Goal: Task Accomplishment & Management: Complete application form

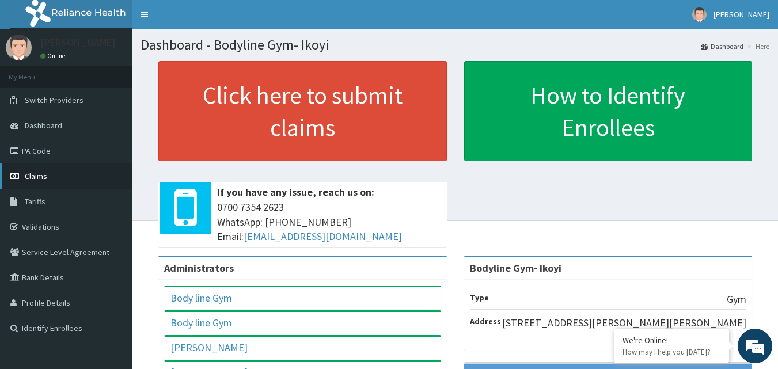
click at [80, 185] on link "Claims" at bounding box center [66, 176] width 132 height 25
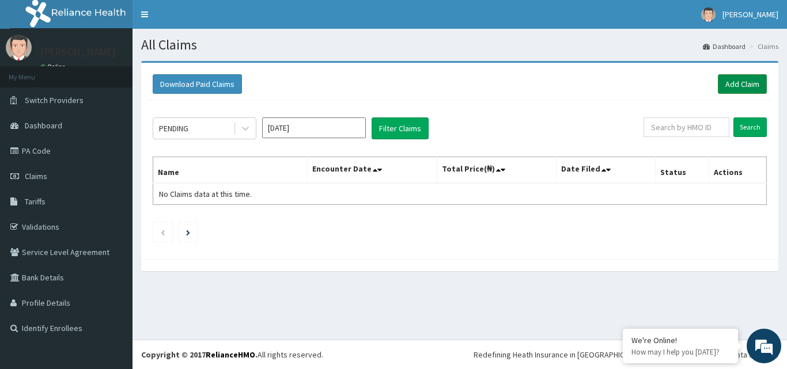
click at [746, 85] on link "Add Claim" at bounding box center [741, 84] width 49 height 20
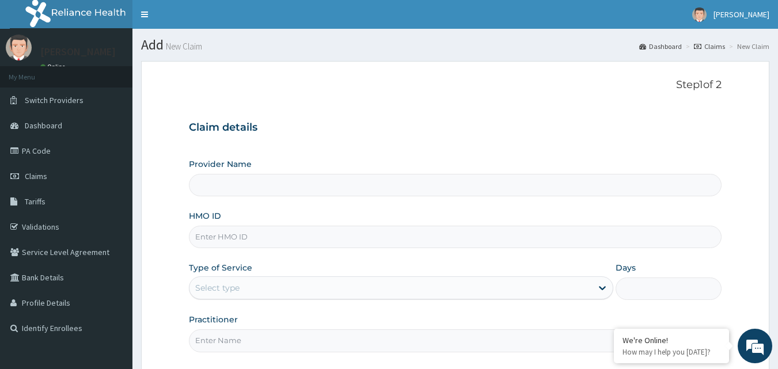
click at [226, 237] on input "HMO ID" at bounding box center [455, 237] width 533 height 22
type input "Bodyline Gym- Ikoyi"
type input "1"
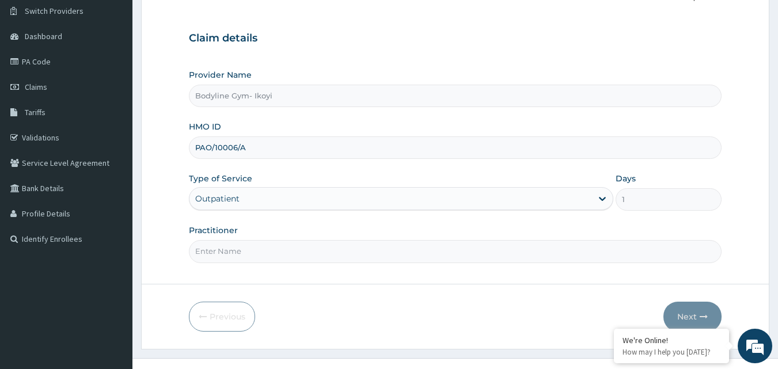
scroll to position [108, 0]
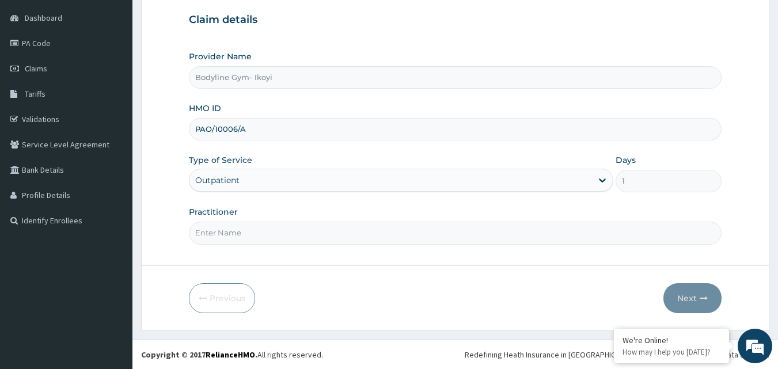
type input "PAO/10006/A"
click at [226, 236] on input "Practitioner" at bounding box center [455, 233] width 533 height 22
type input "bodyline"
click at [674, 300] on button "Next" at bounding box center [692, 298] width 58 height 30
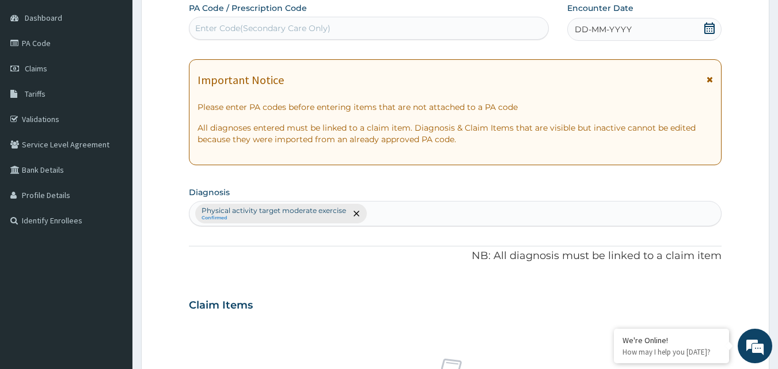
click at [229, 30] on div "Enter Code(Secondary Care Only)" at bounding box center [262, 28] width 135 height 12
type input "PA/9DAB70"
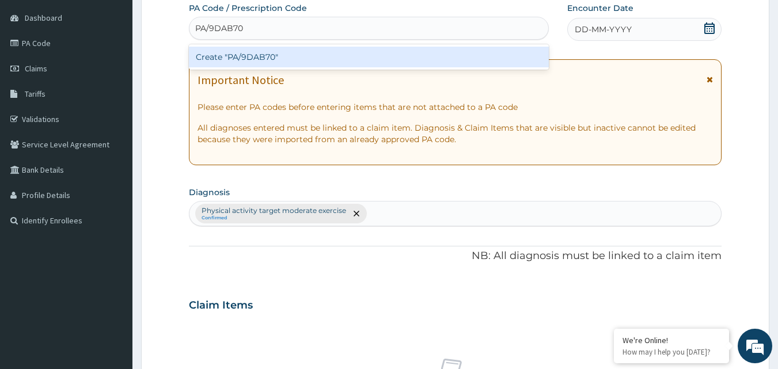
click at [268, 52] on div "Create "PA/9DAB70"" at bounding box center [369, 57] width 360 height 21
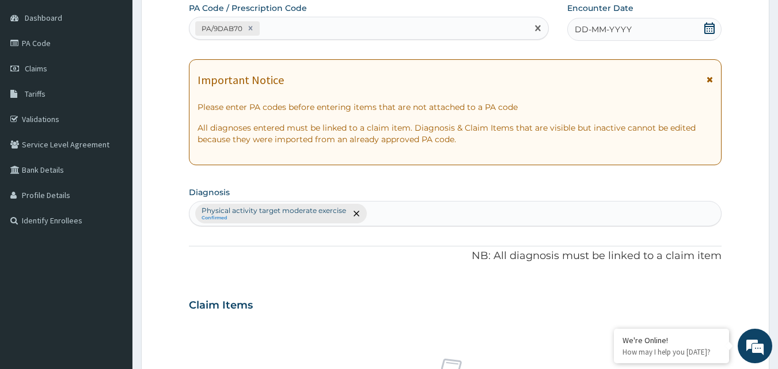
click at [597, 32] on span "DD-MM-YYYY" at bounding box center [603, 30] width 57 height 12
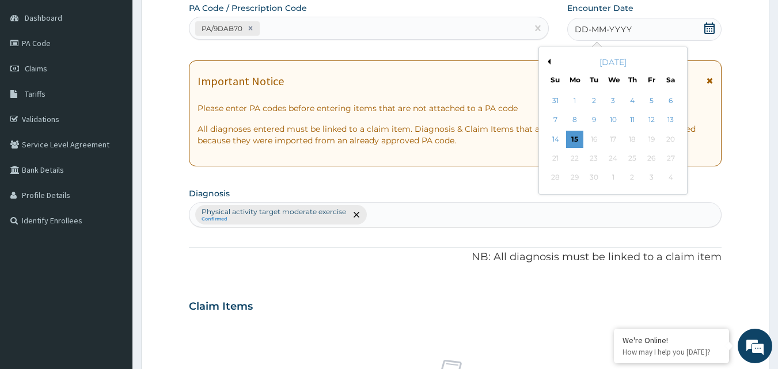
click at [572, 136] on div "15" at bounding box center [574, 139] width 17 height 17
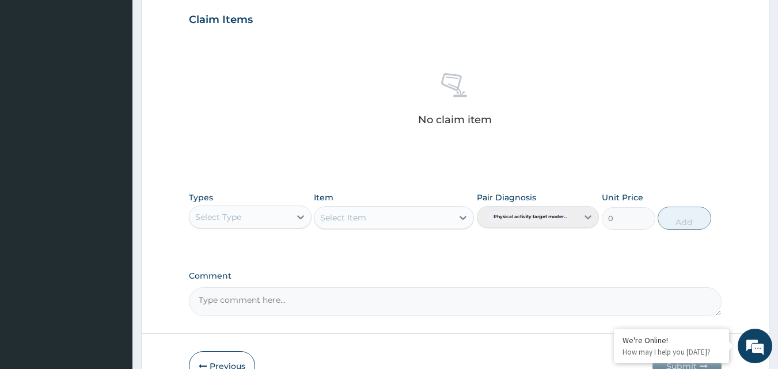
scroll to position [396, 0]
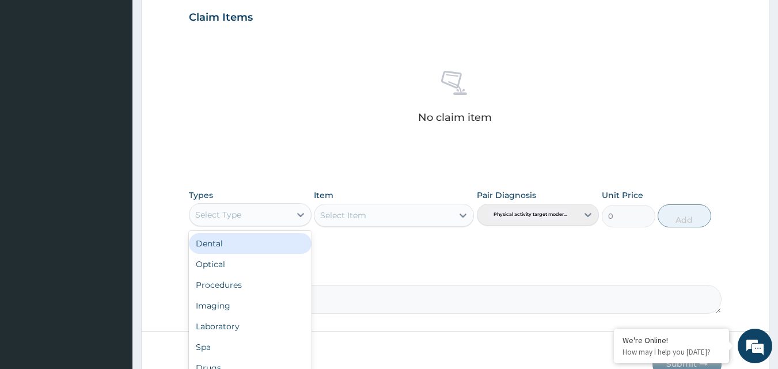
click at [235, 217] on div "Select Type" at bounding box center [218, 215] width 46 height 12
type input "g"
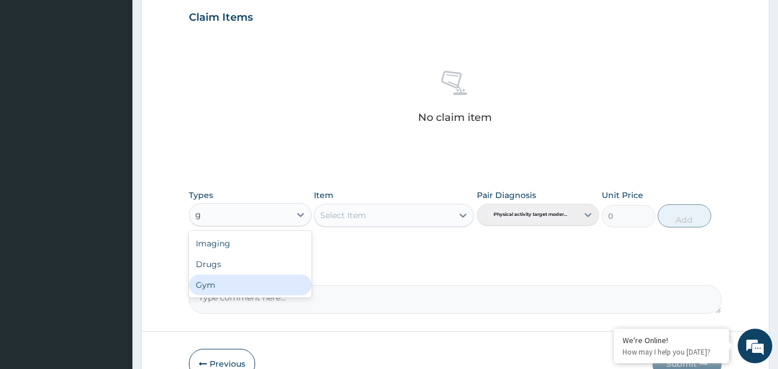
click at [237, 283] on div "Gym" at bounding box center [250, 285] width 123 height 21
click at [418, 217] on div "Select Item" at bounding box center [394, 215] width 160 height 23
click at [417, 218] on div "Select Item" at bounding box center [371, 215] width 114 height 18
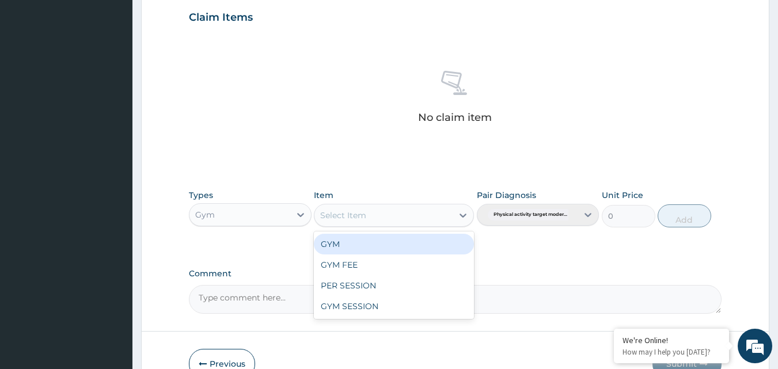
click at [400, 244] on div "GYM" at bounding box center [394, 244] width 160 height 21
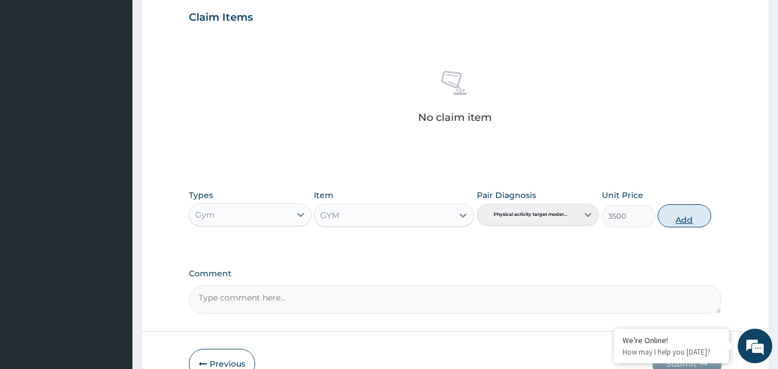
click at [690, 222] on button "Add" at bounding box center [685, 215] width 54 height 23
type input "0"
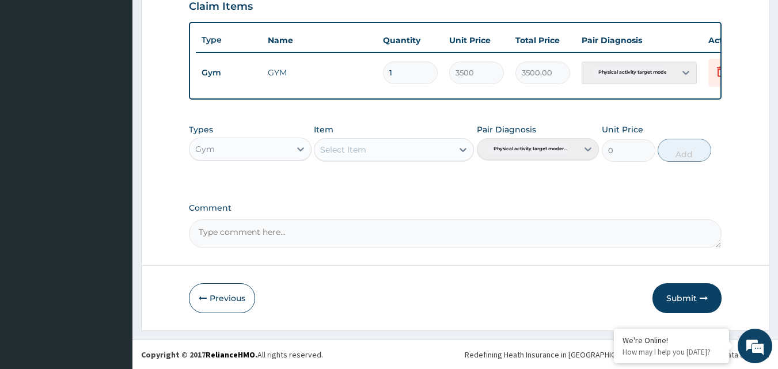
scroll to position [415, 0]
click at [667, 294] on button "Submit" at bounding box center [686, 298] width 69 height 30
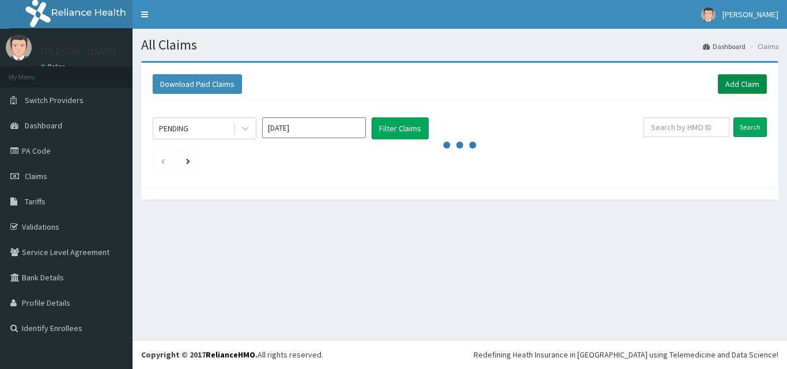
click at [746, 86] on link "Add Claim" at bounding box center [741, 84] width 49 height 20
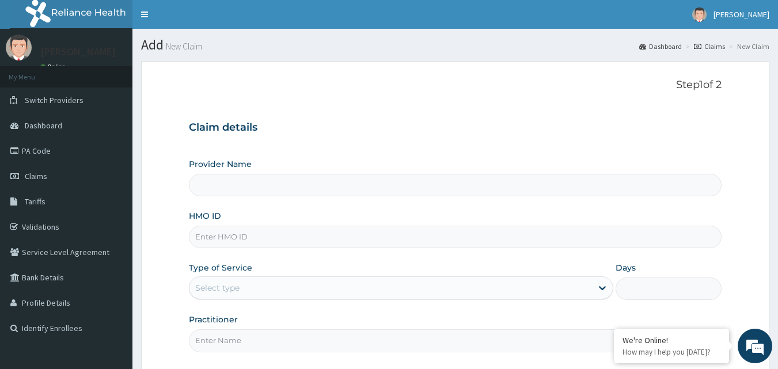
click at [257, 229] on input "HMO ID" at bounding box center [455, 237] width 533 height 22
type input "Bodyline Gym- Ikoyi"
type input "1"
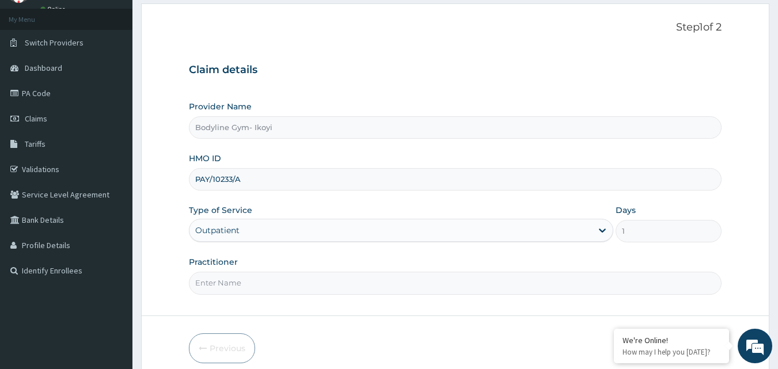
scroll to position [108, 0]
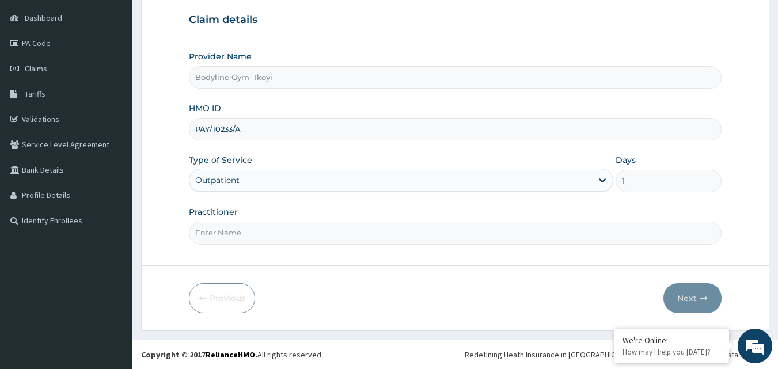
type input "PAY/10233/A"
click at [245, 233] on input "Practitioner" at bounding box center [455, 233] width 533 height 22
type input "bodyline"
click at [683, 297] on button "Next" at bounding box center [692, 298] width 58 height 30
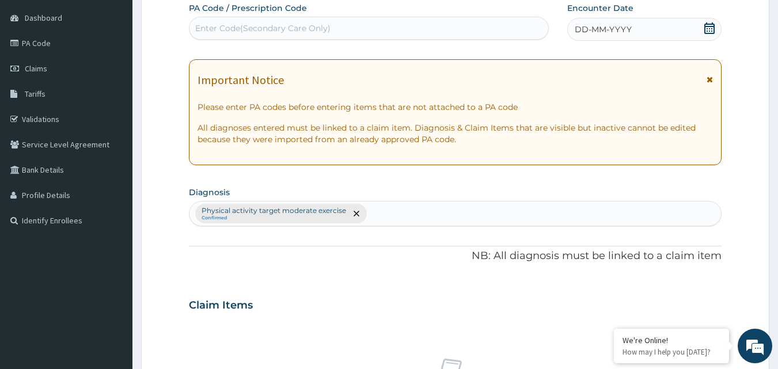
click at [309, 24] on div "Enter Code(Secondary Care Only)" at bounding box center [262, 28] width 135 height 12
type input "PA/984BE3"
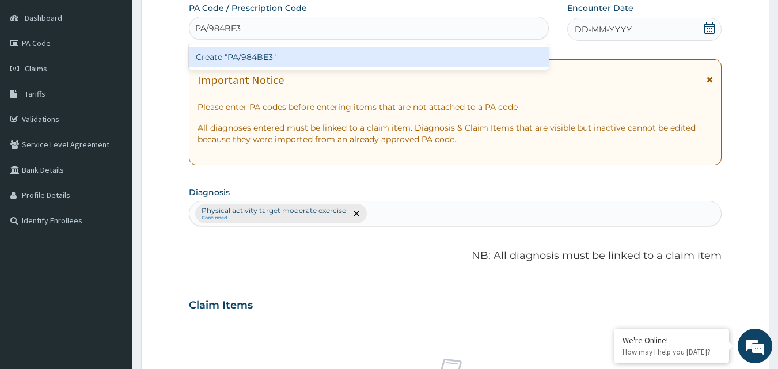
click at [283, 56] on div "Create "PA/984BE3"" at bounding box center [369, 57] width 360 height 21
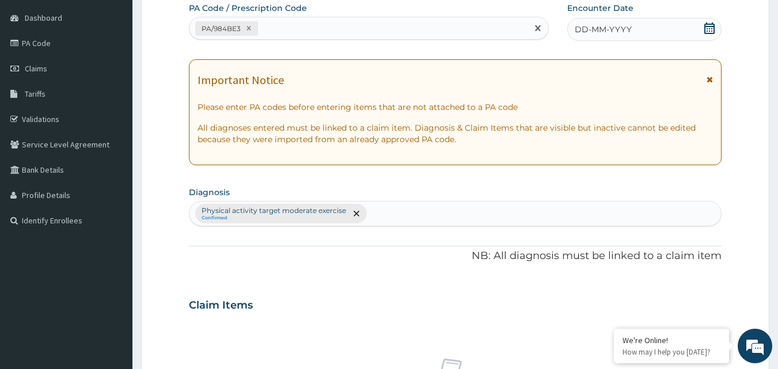
click at [591, 28] on span "DD-MM-YYYY" at bounding box center [603, 30] width 57 height 12
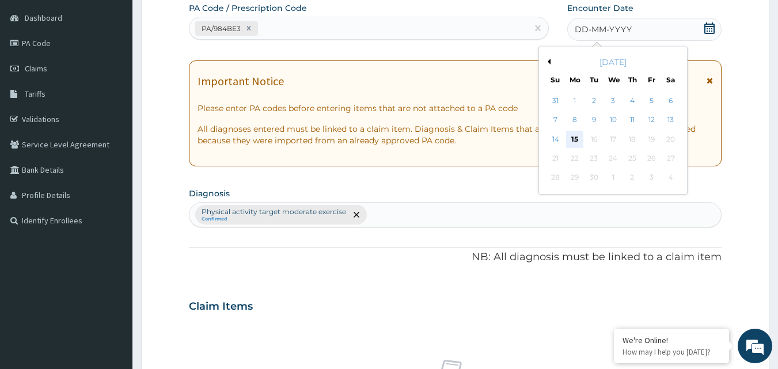
click at [577, 139] on div "15" at bounding box center [574, 139] width 17 height 17
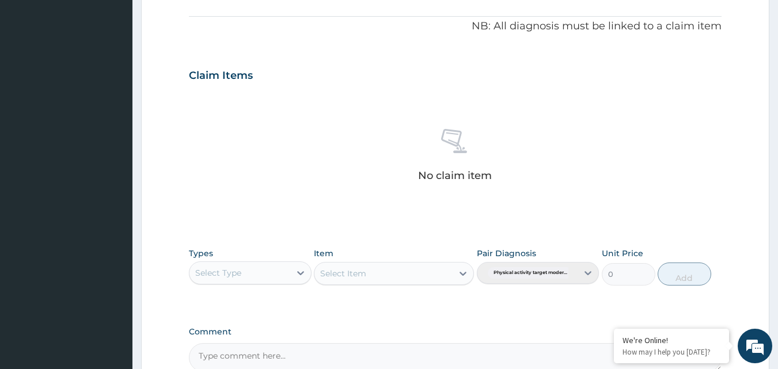
scroll to position [396, 0]
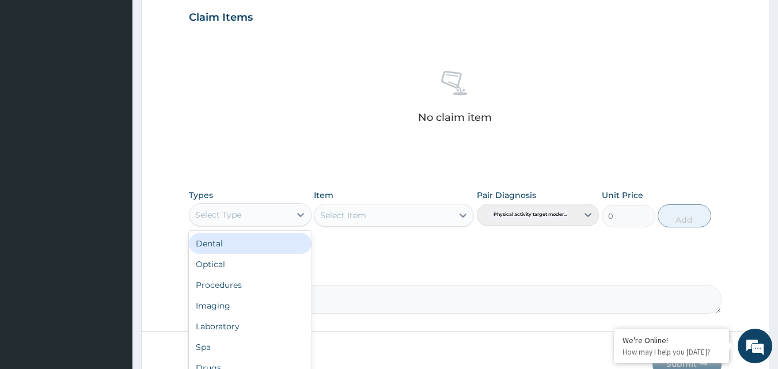
click at [264, 211] on div "Select Type" at bounding box center [239, 215] width 101 height 18
type input "g"
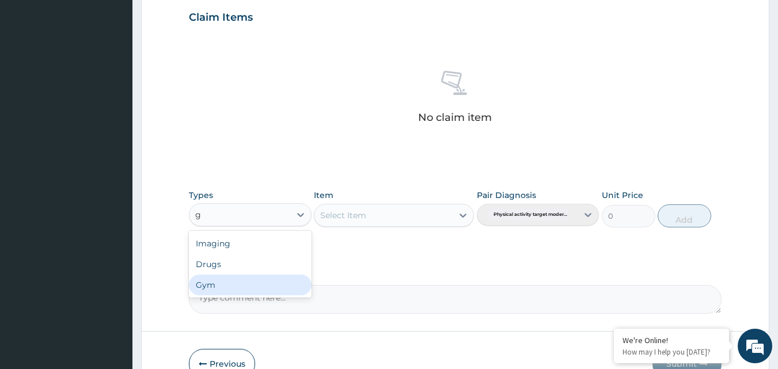
click at [265, 282] on div "Gym" at bounding box center [250, 285] width 123 height 21
click at [381, 219] on div "Select Item" at bounding box center [383, 215] width 138 height 18
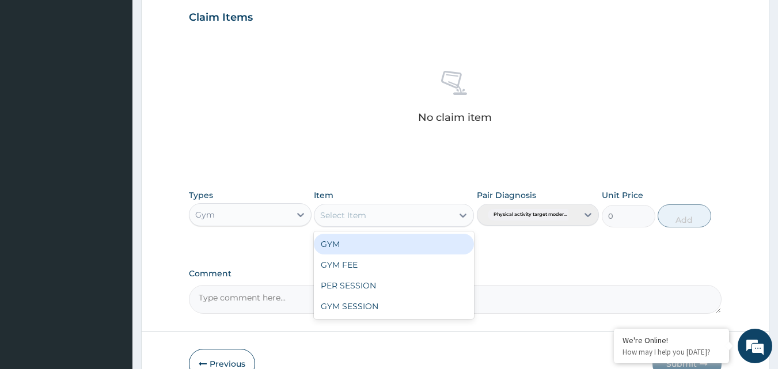
click at [366, 247] on div "GYM" at bounding box center [394, 244] width 160 height 21
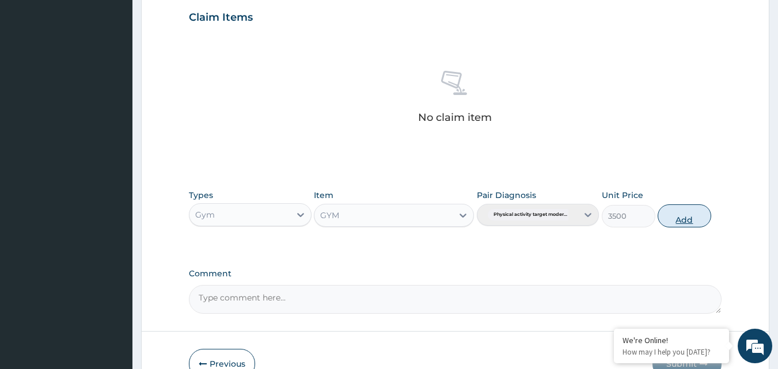
click at [683, 221] on button "Add" at bounding box center [685, 215] width 54 height 23
type input "0"
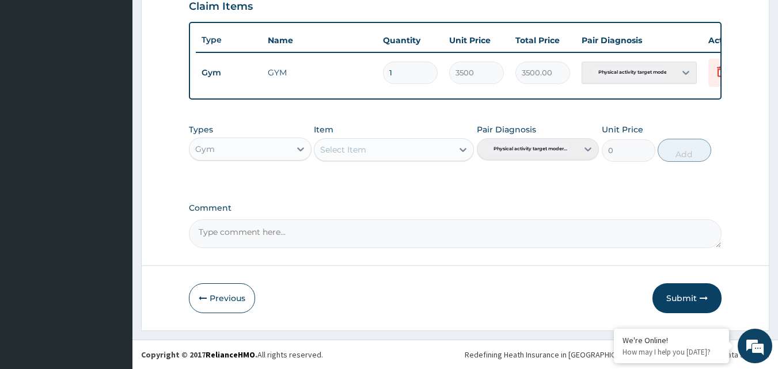
scroll to position [415, 0]
click at [671, 299] on button "Submit" at bounding box center [686, 298] width 69 height 30
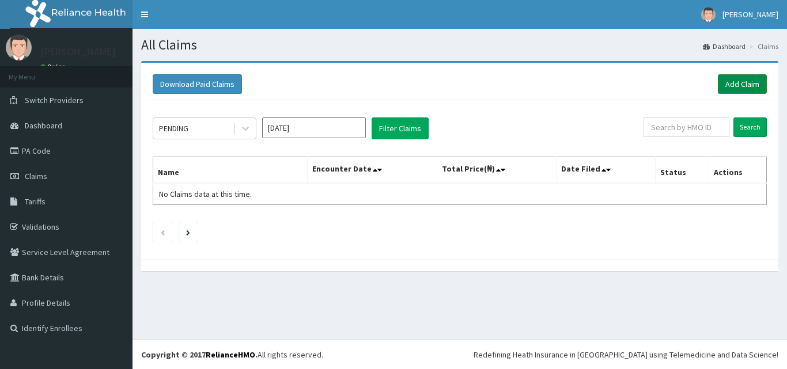
click at [729, 85] on link "Add Claim" at bounding box center [741, 84] width 49 height 20
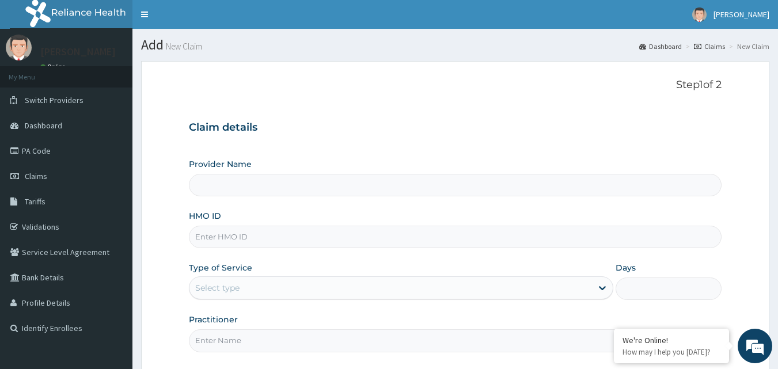
click at [261, 234] on input "HMO ID" at bounding box center [455, 237] width 533 height 22
type input "Bodyline Gym- Ikoyi"
type input "1"
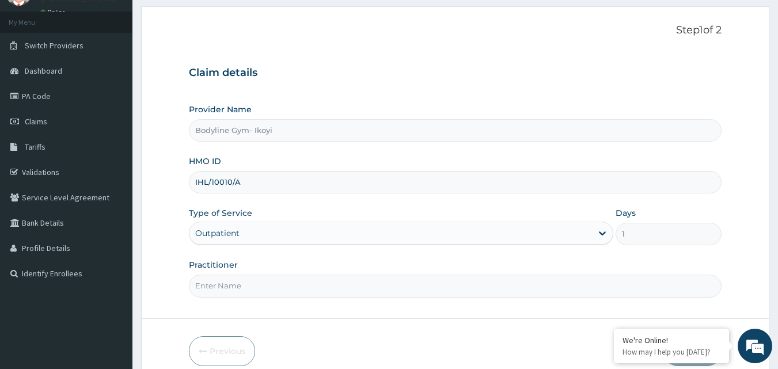
scroll to position [108, 0]
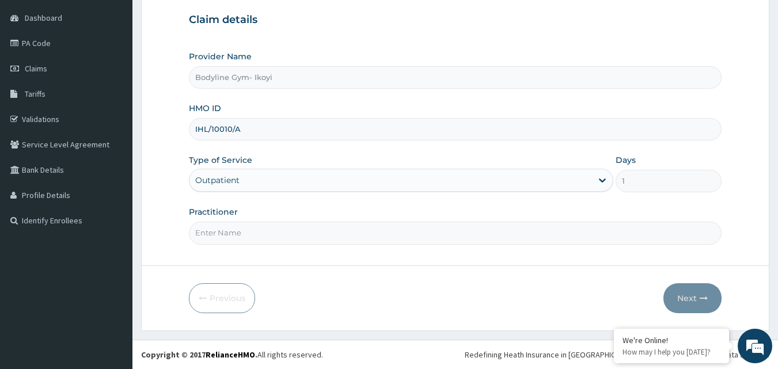
type input "IHL/10010/A"
click at [253, 236] on input "Practitioner" at bounding box center [455, 233] width 533 height 22
type input "bodyline"
click at [681, 299] on button "Next" at bounding box center [692, 298] width 58 height 30
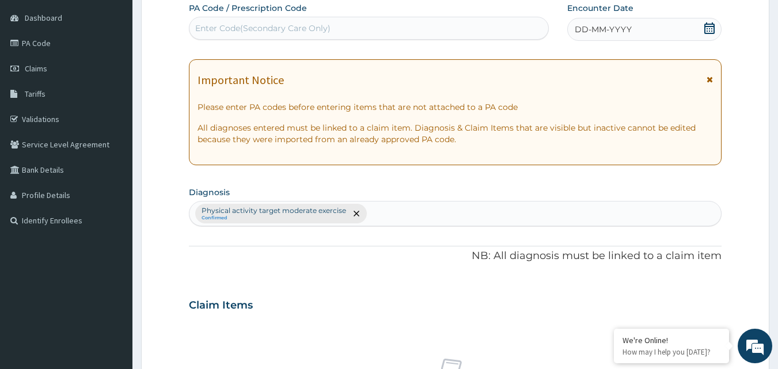
click at [279, 29] on div "Enter Code(Secondary Care Only)" at bounding box center [262, 28] width 135 height 12
type input "PA/84C535"
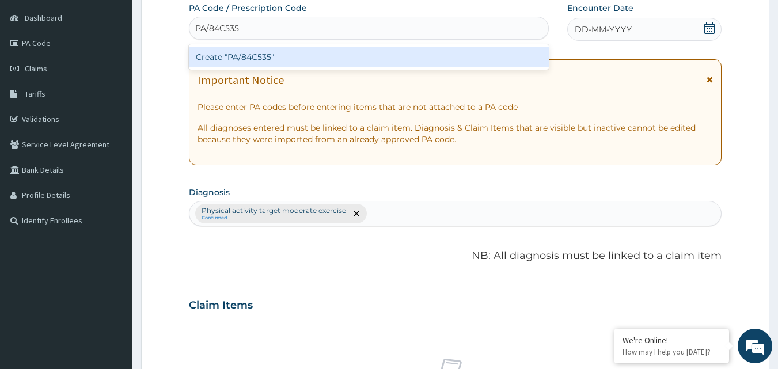
click at [284, 60] on div "Create "PA/84C535"" at bounding box center [369, 57] width 360 height 21
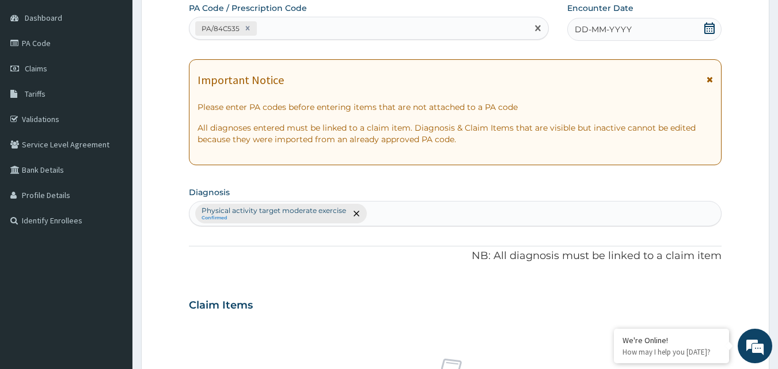
click at [592, 29] on span "DD-MM-YYYY" at bounding box center [603, 30] width 57 height 12
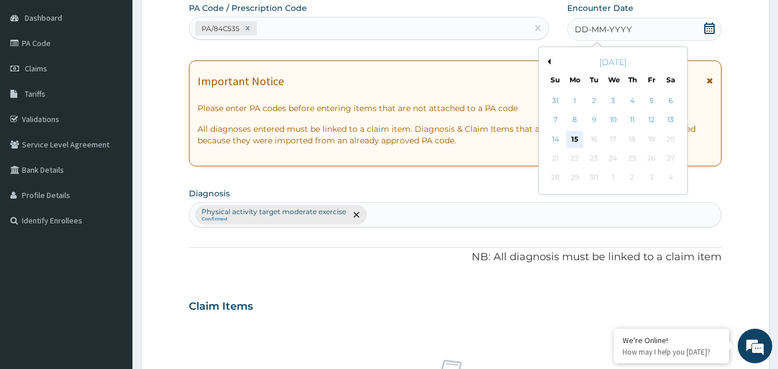
click at [570, 141] on div "15" at bounding box center [574, 139] width 17 height 17
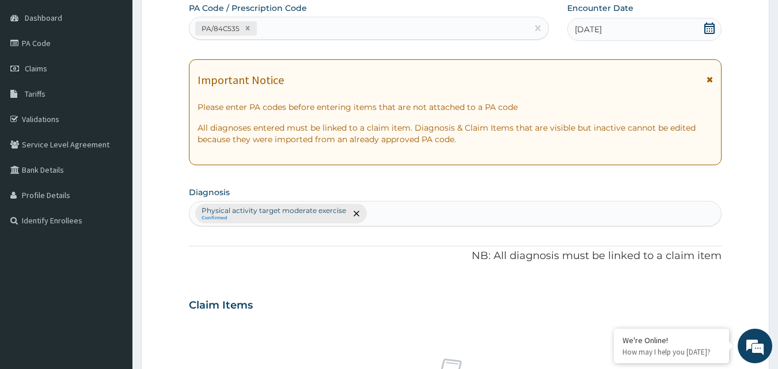
scroll to position [396, 0]
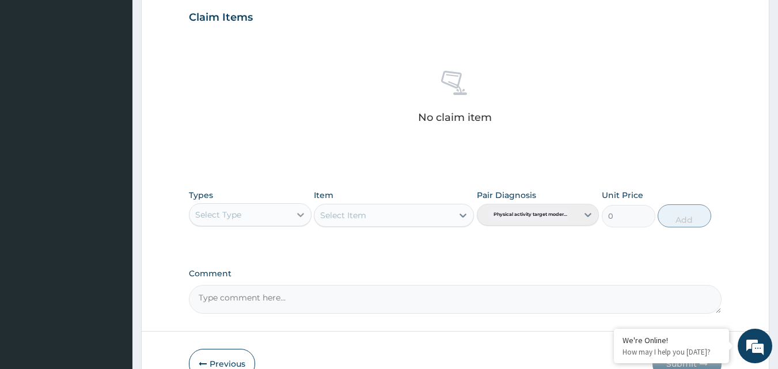
click at [294, 217] on div at bounding box center [300, 214] width 21 height 21
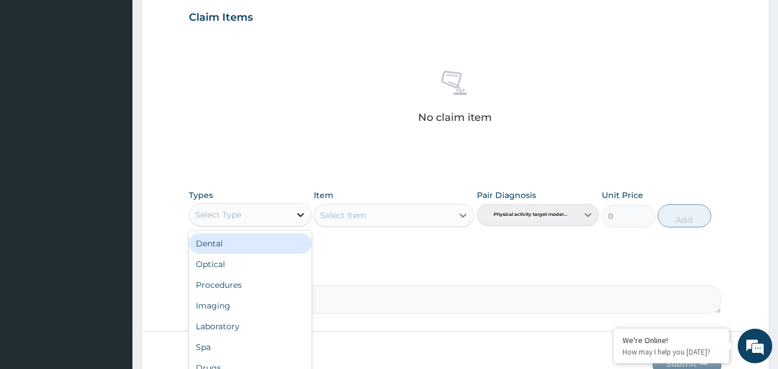
type input "g"
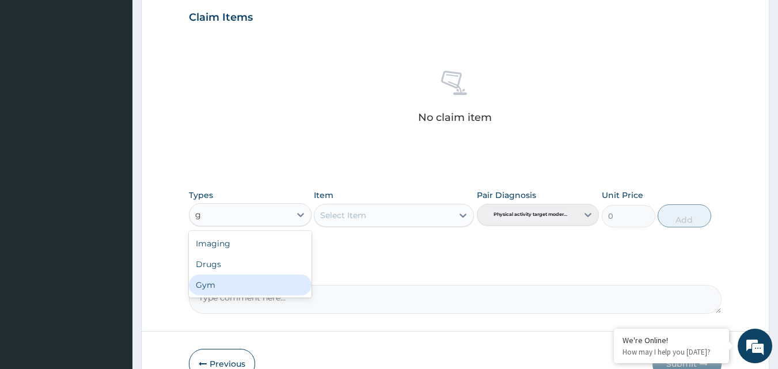
click at [256, 286] on div "Gym" at bounding box center [250, 285] width 123 height 21
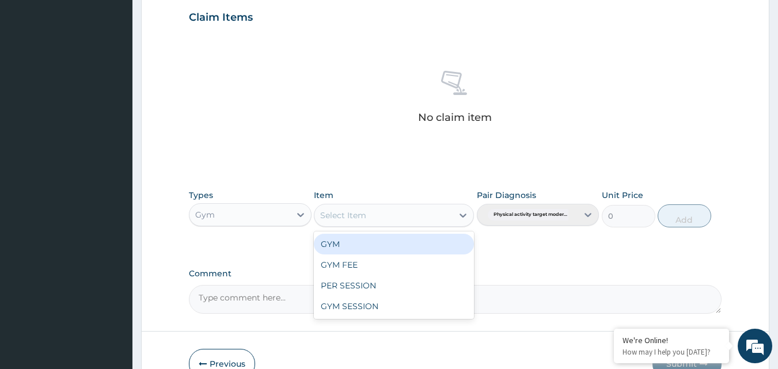
click at [419, 216] on div "Select Item" at bounding box center [383, 215] width 138 height 18
click at [407, 241] on div "GYM" at bounding box center [394, 244] width 160 height 21
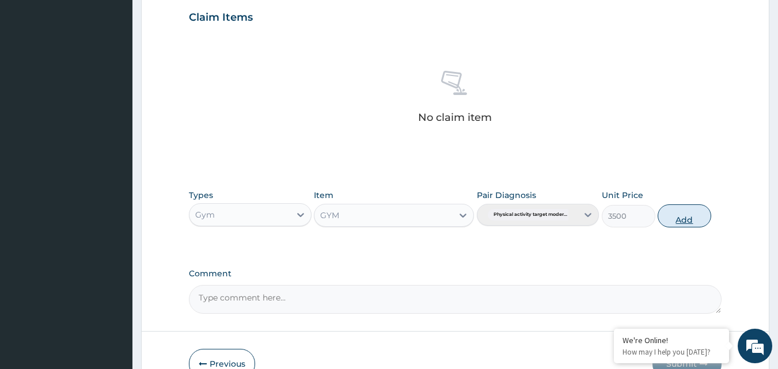
click at [683, 219] on button "Add" at bounding box center [685, 215] width 54 height 23
type input "0"
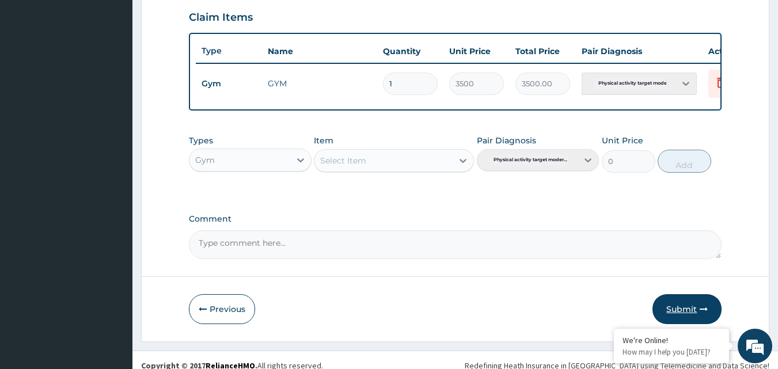
click at [690, 320] on button "Submit" at bounding box center [686, 309] width 69 height 30
